Goal: Submit feedback/report problem

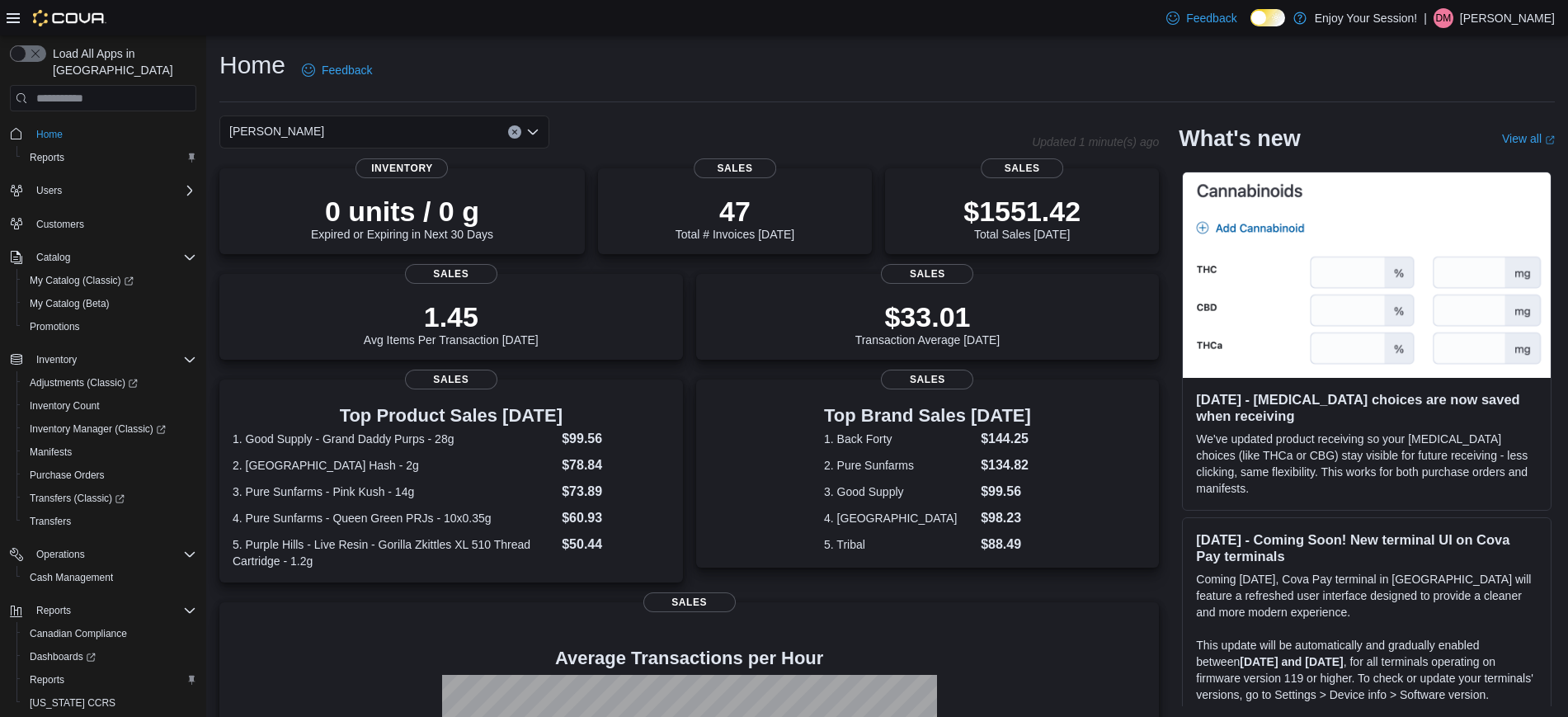
click at [646, 64] on div "Home Feedback" at bounding box center [887, 70] width 1336 height 43
click at [797, 84] on div "Home Feedback" at bounding box center [887, 70] width 1336 height 43
